Goal: Task Accomplishment & Management: Manage account settings

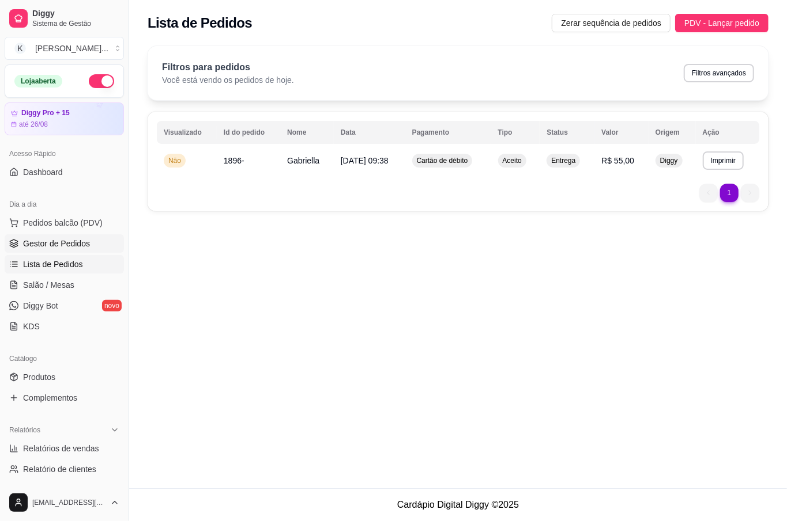
click at [58, 252] on link "Gestor de Pedidos" at bounding box center [64, 244] width 119 height 18
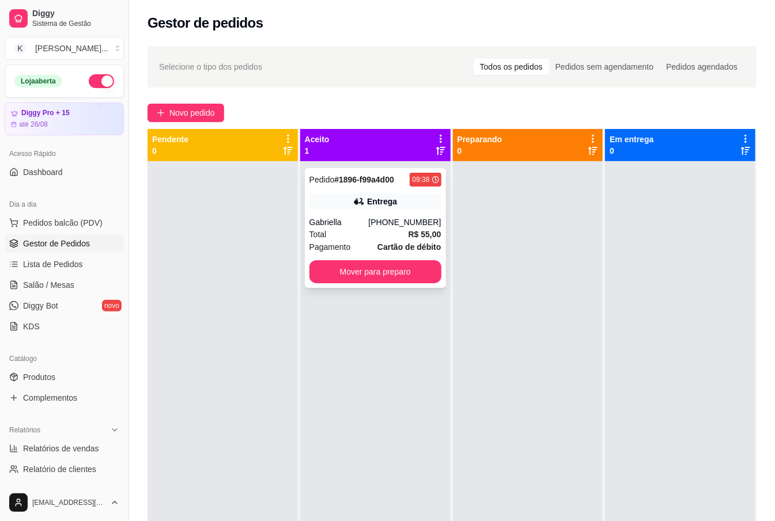
click at [427, 186] on div "09:38" at bounding box center [425, 180] width 31 height 14
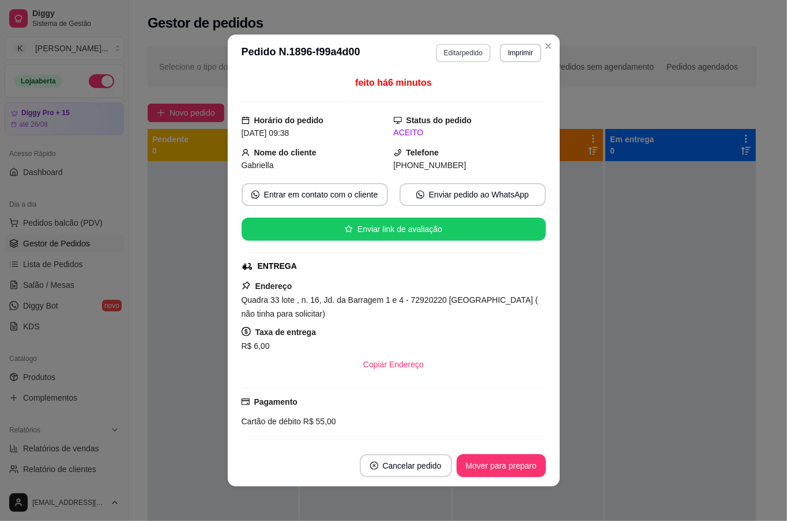
click at [455, 60] on button "Editar pedido" at bounding box center [463, 53] width 55 height 18
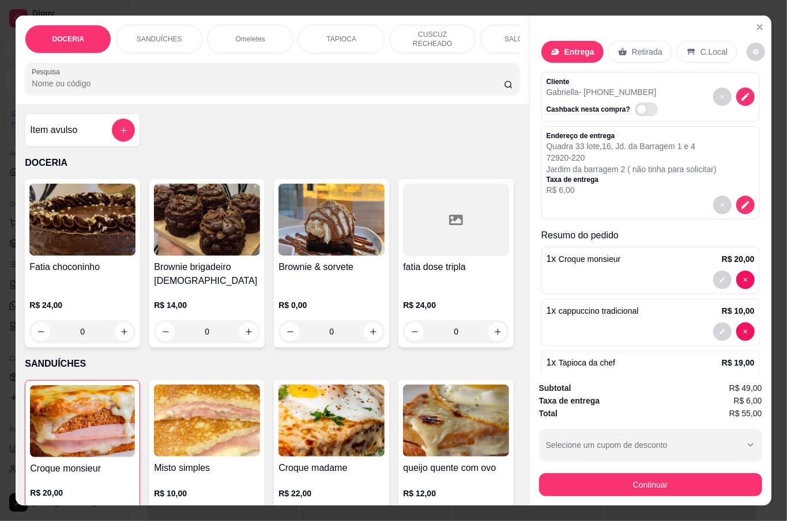
scroll to position [55, 0]
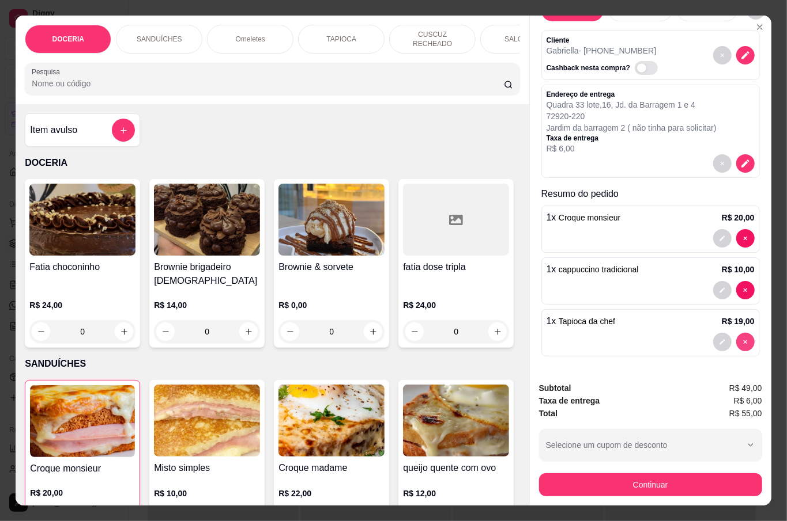
type input "0"
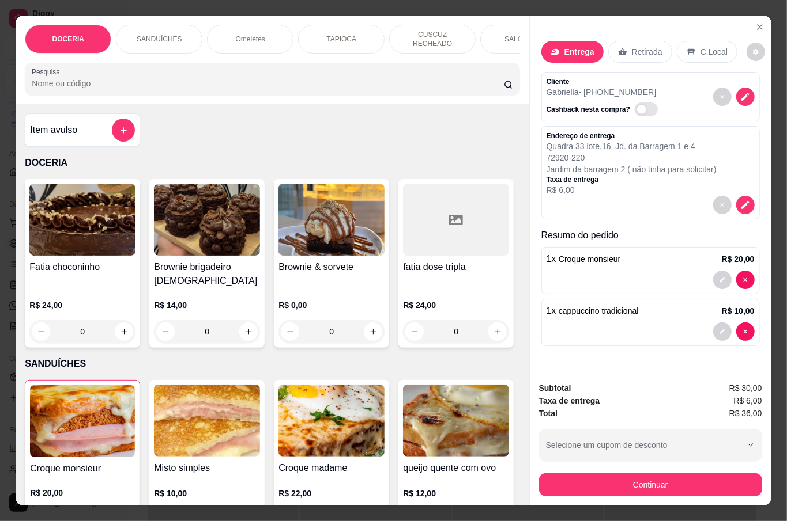
scroll to position [0, 0]
type input "0"
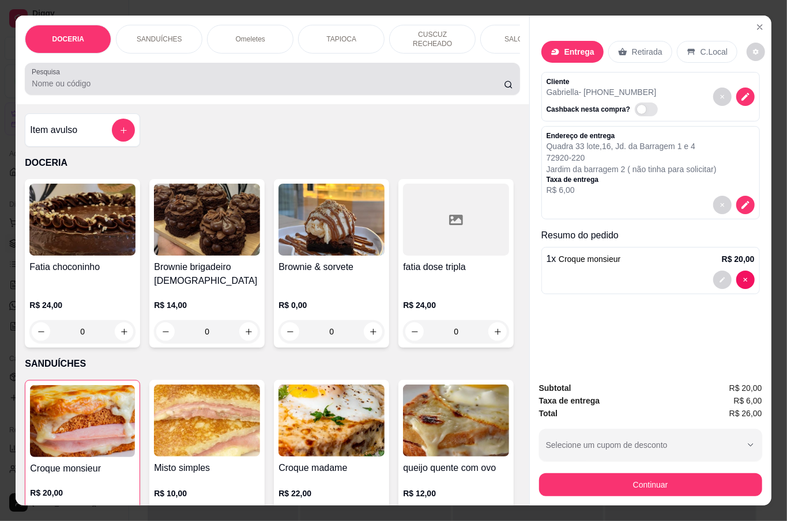
click at [239, 67] on div at bounding box center [272, 78] width 481 height 23
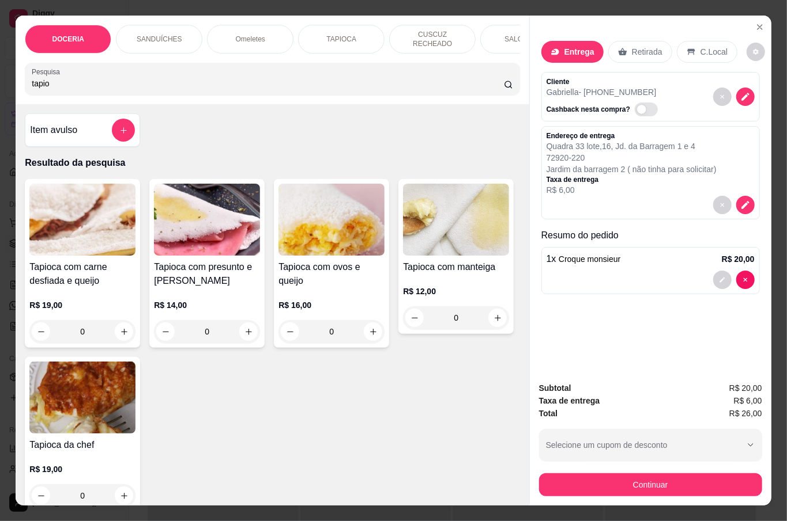
scroll to position [77, 0]
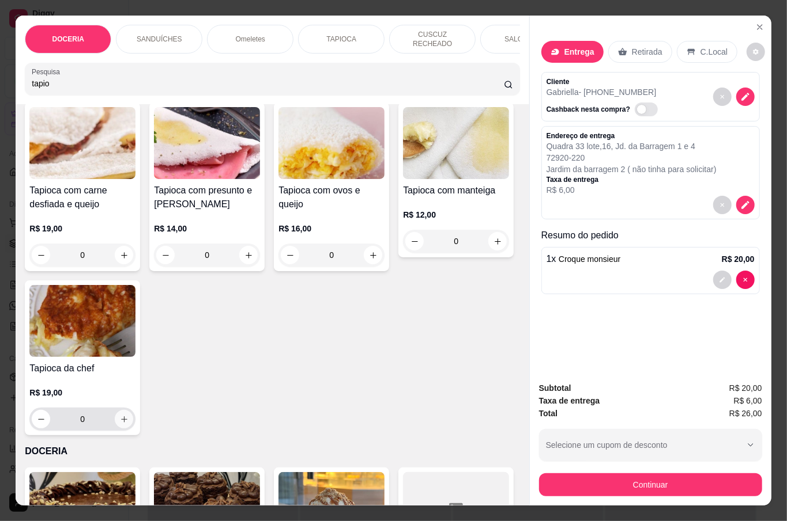
type input "tapio"
click at [129, 418] on icon "increase-product-quantity" at bounding box center [124, 419] width 9 height 9
type input "1"
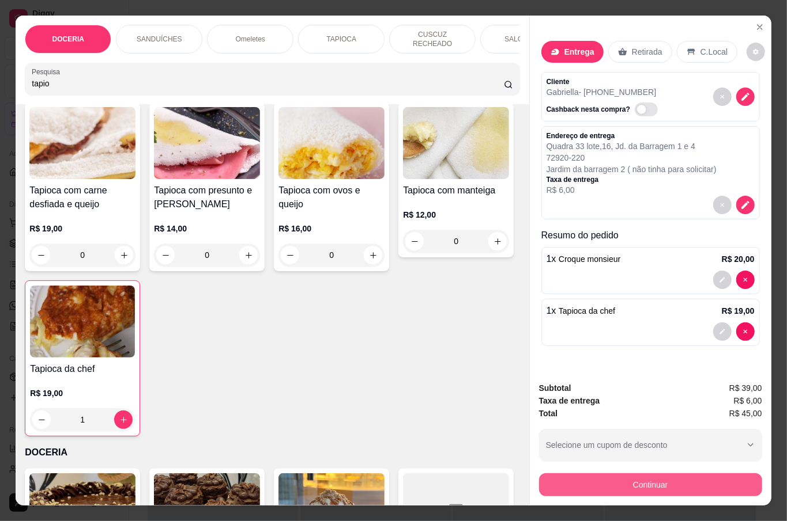
click at [627, 482] on button "Continuar" at bounding box center [650, 485] width 223 height 23
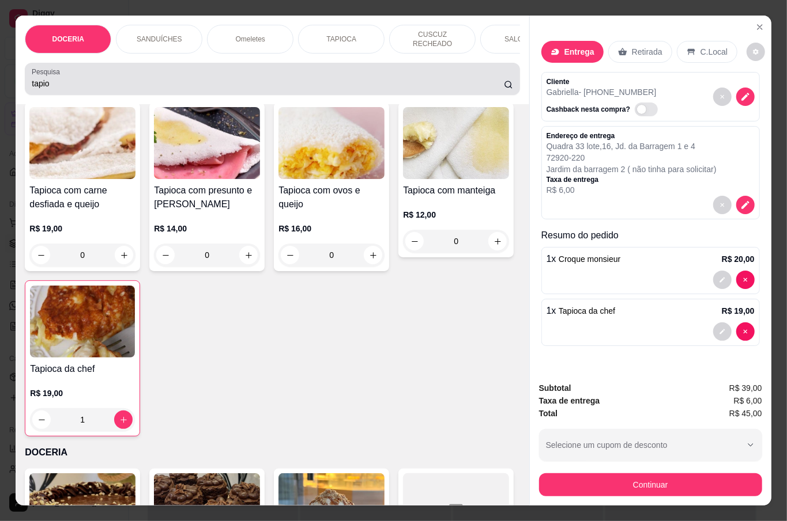
click at [249, 73] on div "tapio" at bounding box center [272, 78] width 481 height 23
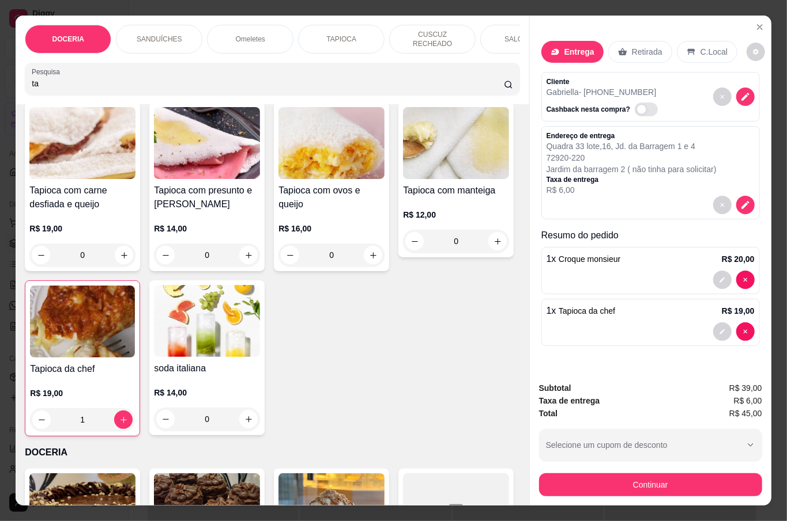
type input "t"
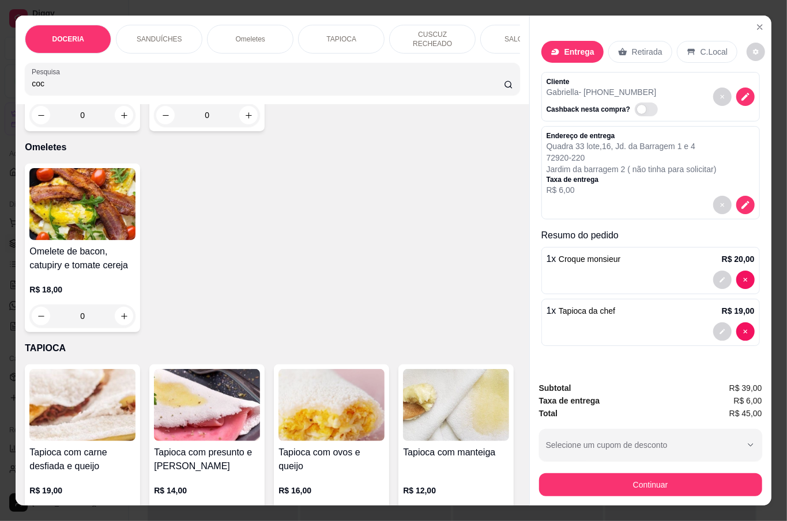
scroll to position [0, 0]
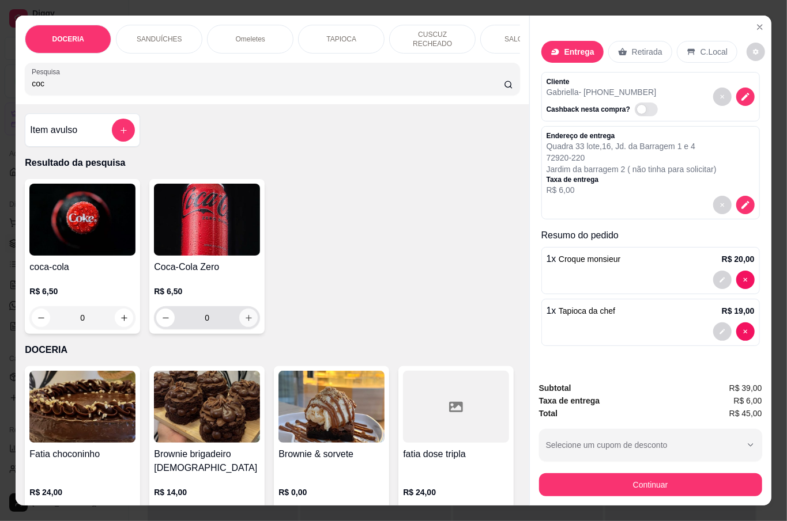
type input "coc"
click at [242, 320] on button "increase-product-quantity" at bounding box center [248, 318] width 18 height 18
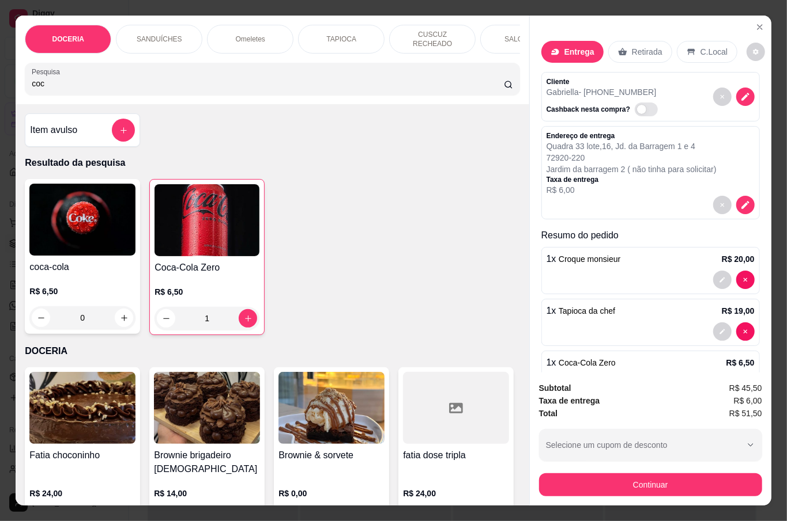
type input "1"
click at [633, 479] on button "Continuar" at bounding box center [650, 485] width 223 height 23
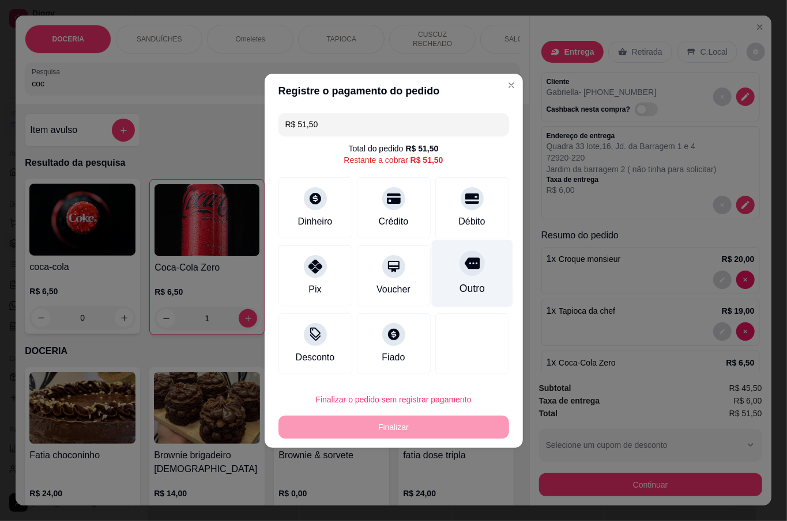
click at [459, 274] on div at bounding box center [471, 263] width 25 height 25
type input "R$ 0,00"
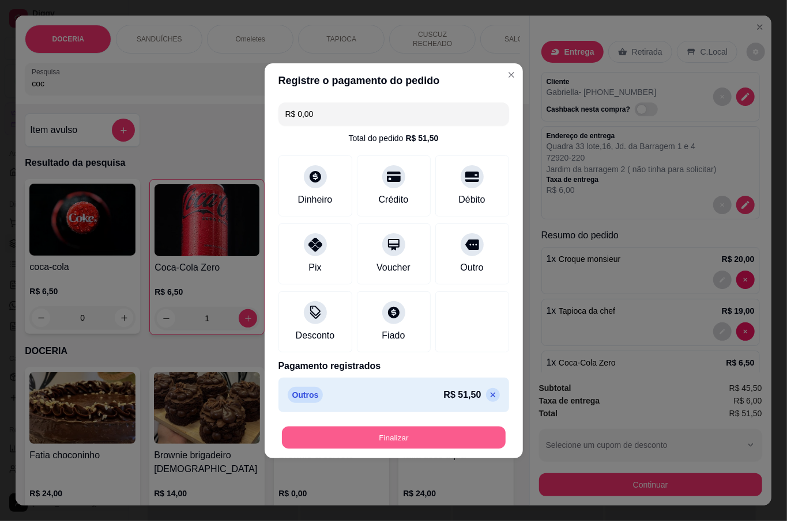
click at [453, 439] on button "Finalizar" at bounding box center [394, 437] width 224 height 22
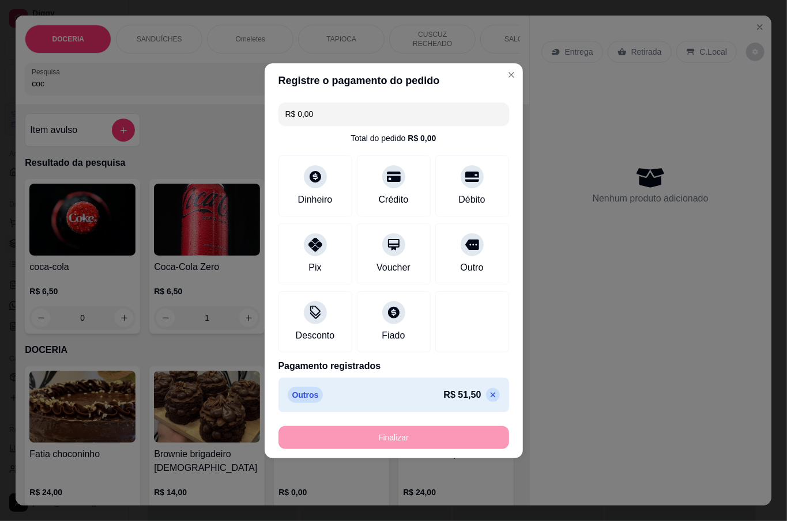
type input "0"
type input "-R$ 51,50"
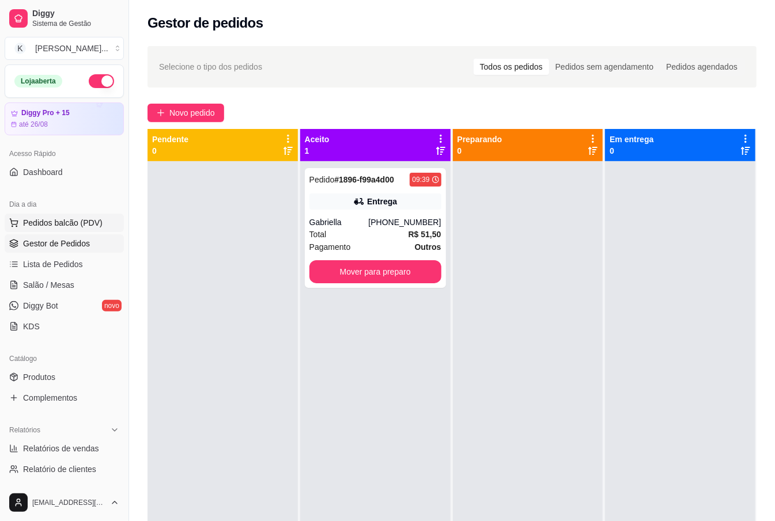
click at [102, 226] on button "Pedidos balcão (PDV)" at bounding box center [64, 223] width 119 height 18
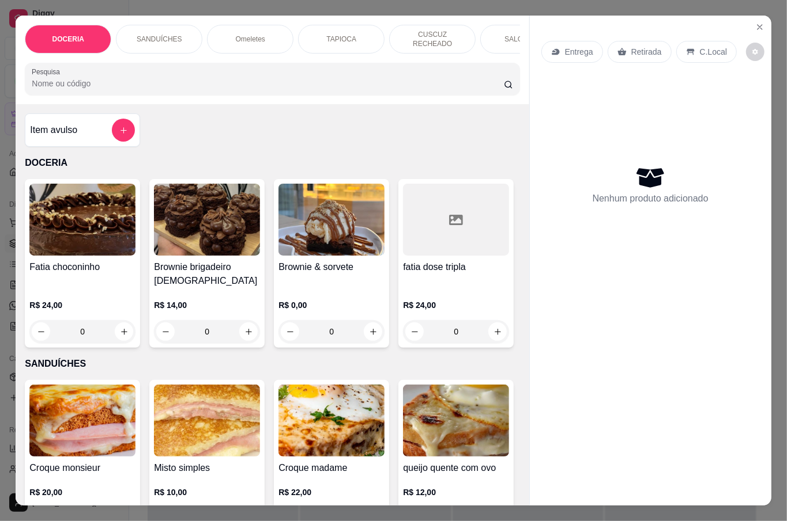
click at [192, 78] on input "Pesquisa" at bounding box center [268, 84] width 472 height 12
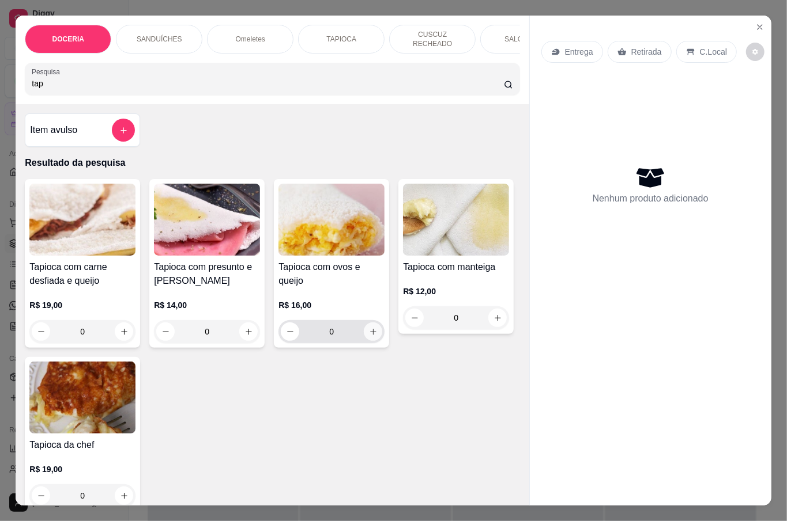
type input "tap"
click at [372, 330] on button "increase-product-quantity" at bounding box center [373, 332] width 18 height 18
type input "1"
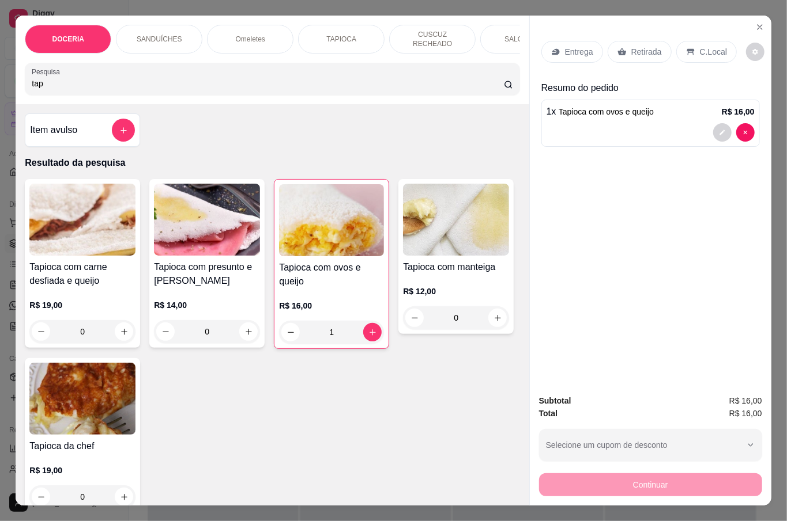
click at [634, 46] on p "Retirada" at bounding box center [646, 52] width 31 height 12
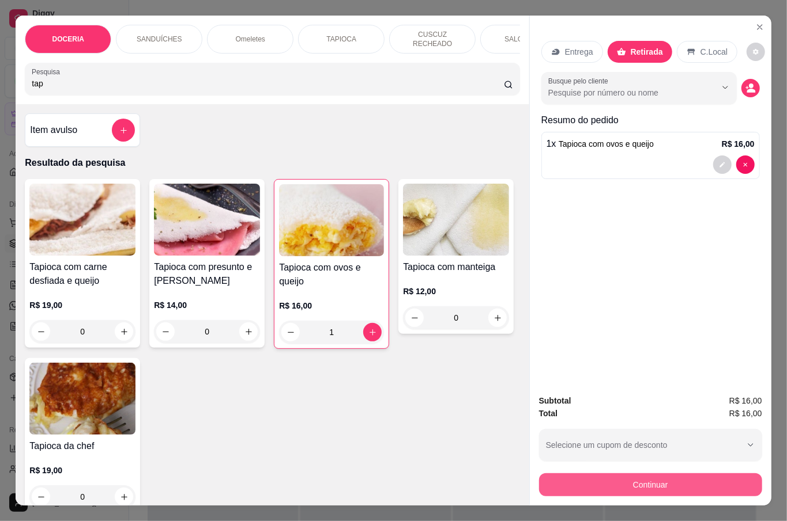
click at [683, 478] on button "Continuar" at bounding box center [650, 485] width 223 height 23
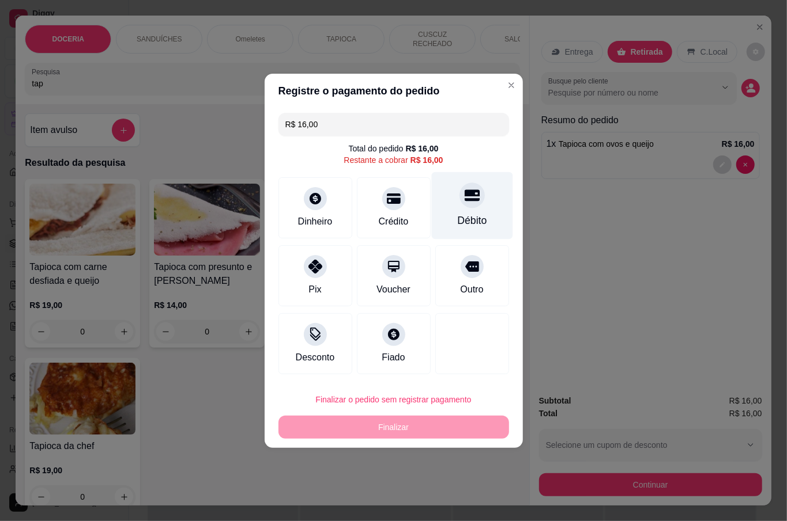
click at [459, 199] on div at bounding box center [471, 195] width 25 height 25
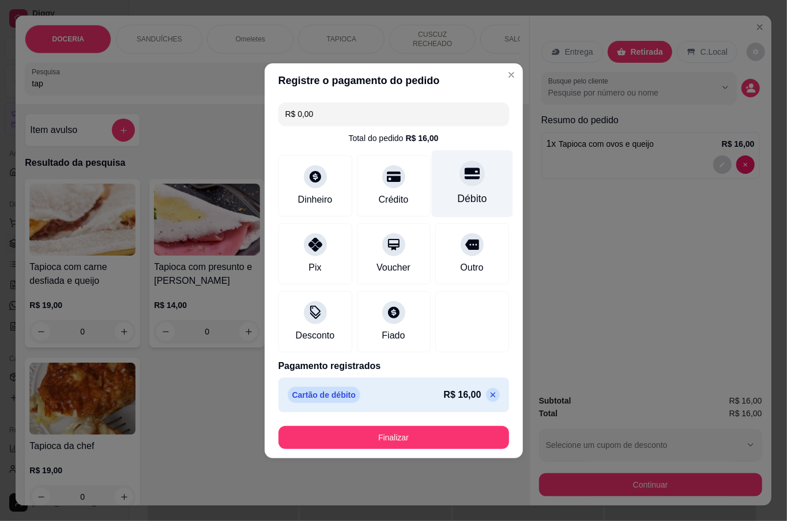
type input "R$ 0,00"
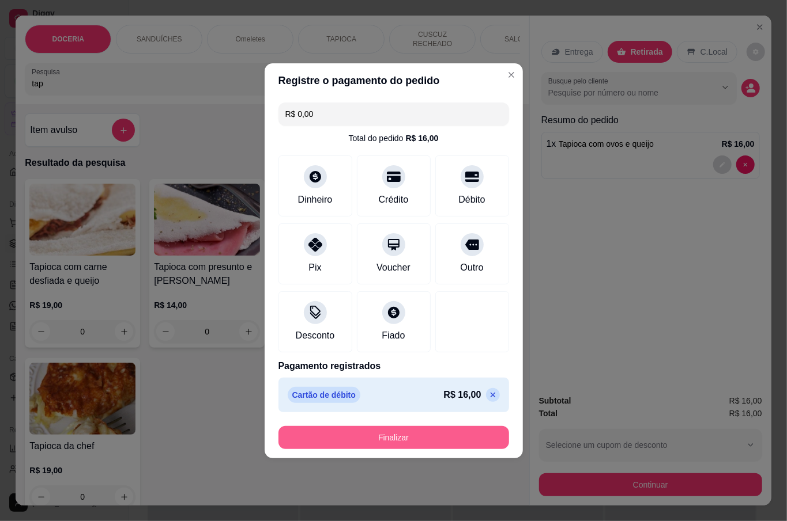
click at [439, 440] on button "Finalizar" at bounding box center [393, 437] width 230 height 23
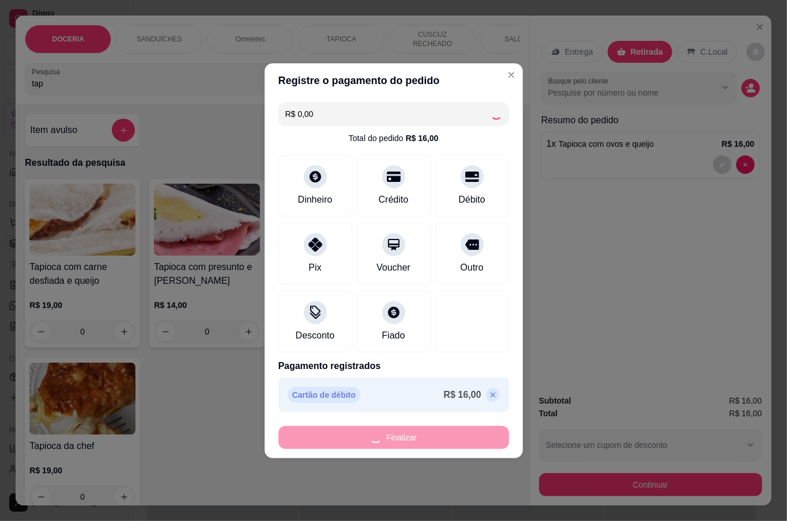
type input "0"
type input "-R$ 16,00"
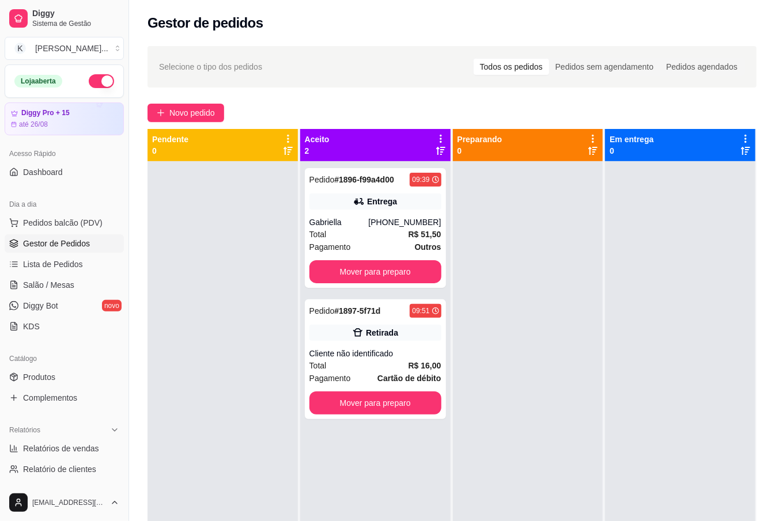
click at [573, 288] on div at bounding box center [528, 421] width 150 height 521
click at [393, 203] on div "Entrega" at bounding box center [375, 202] width 132 height 16
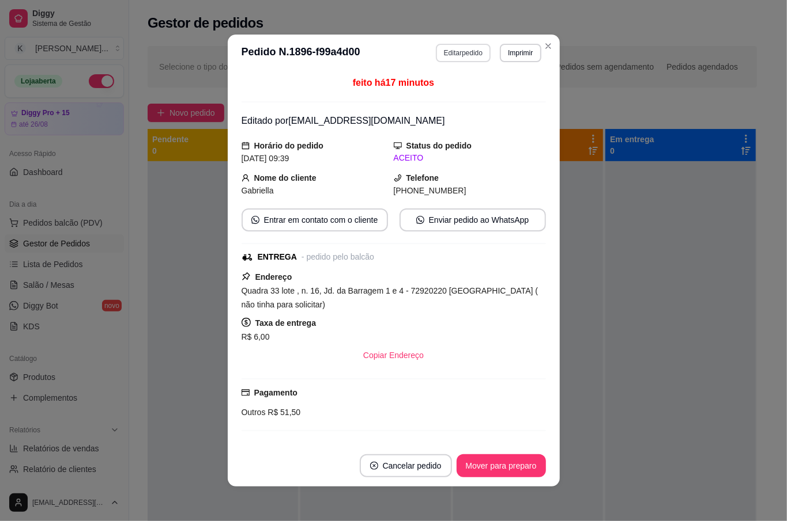
click at [463, 51] on button "Editar pedido" at bounding box center [463, 53] width 55 height 18
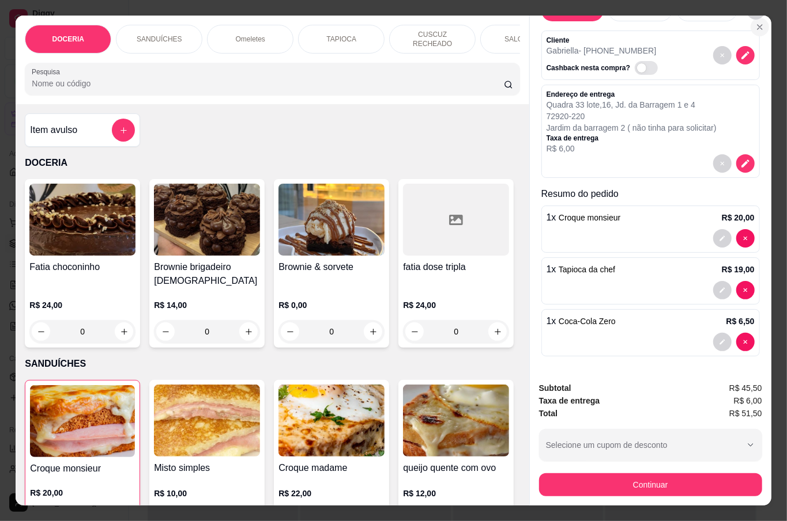
click at [755, 22] on icon "Close" at bounding box center [759, 26] width 9 height 9
